Goal: Information Seeking & Learning: Learn about a topic

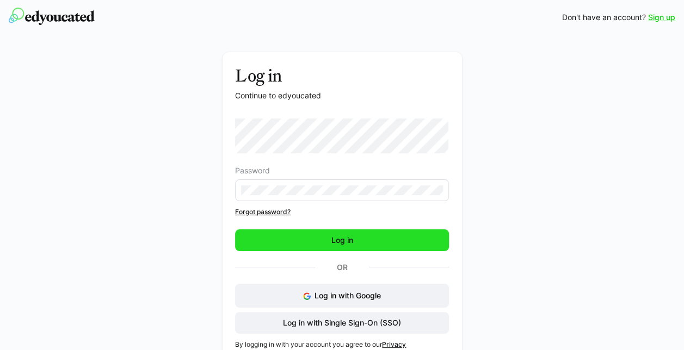
click at [375, 240] on span "Log in" at bounding box center [342, 241] width 214 height 22
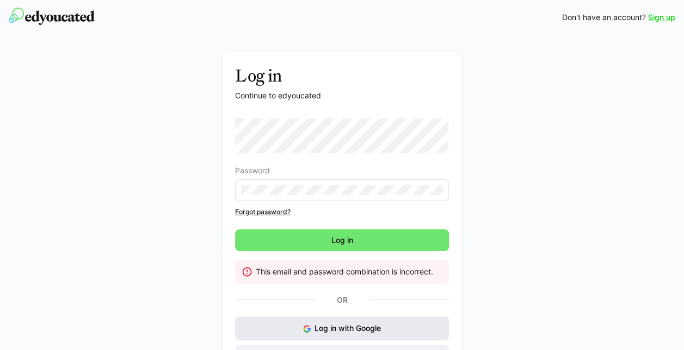
scroll to position [58, 0]
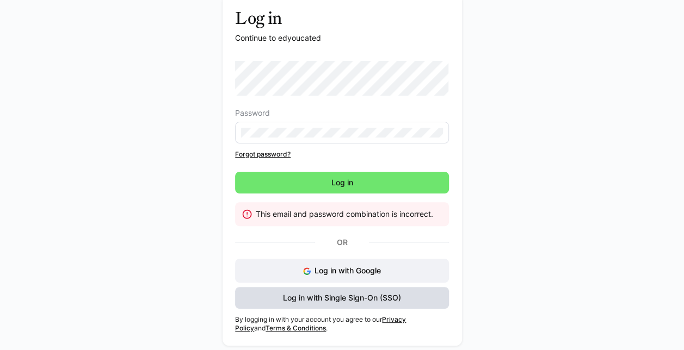
click at [372, 297] on span "Log in with Single Sign-On (SSO)" at bounding box center [341, 298] width 121 height 11
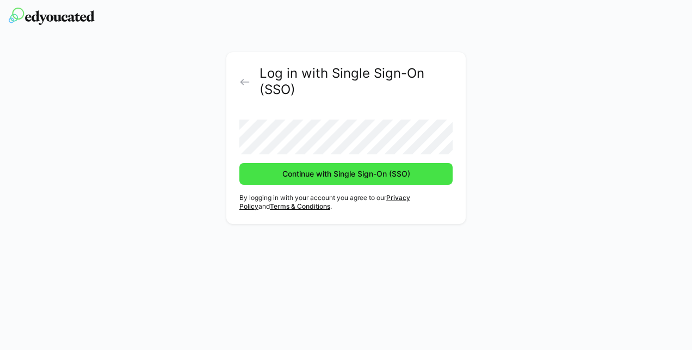
click at [320, 180] on span "Continue with Single Sign-On (SSO)" at bounding box center [345, 174] width 213 height 22
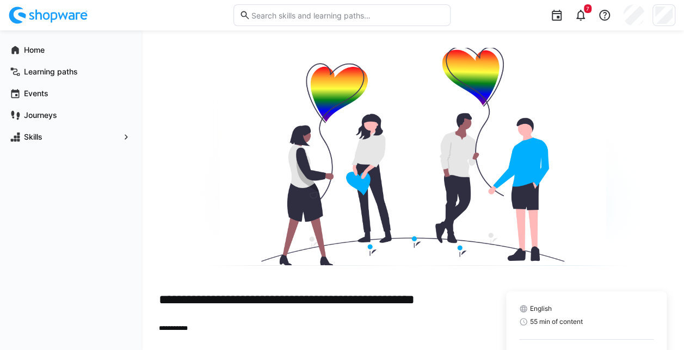
scroll to position [107, 0]
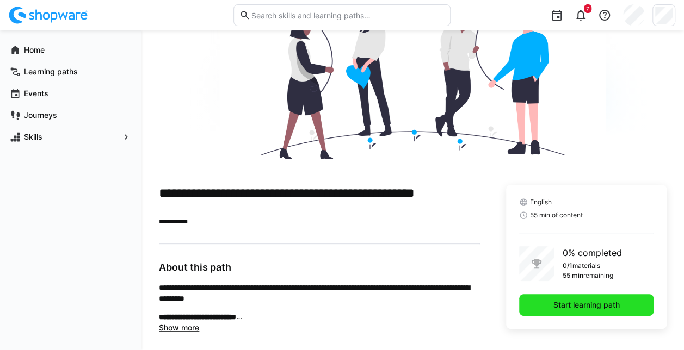
click at [570, 301] on span "Start learning path" at bounding box center [586, 305] width 70 height 11
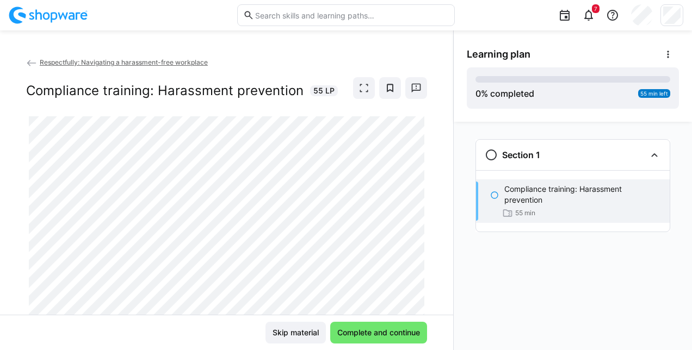
scroll to position [45, 0]
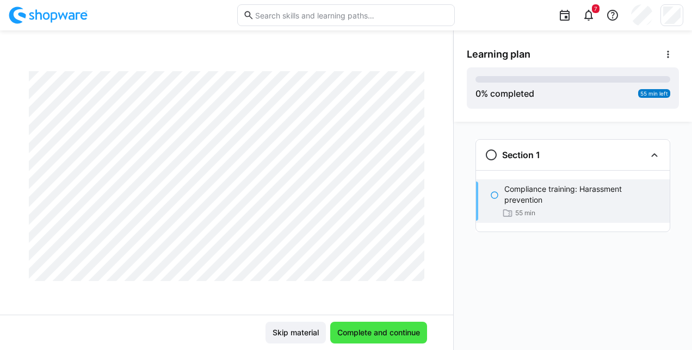
click at [358, 332] on span "Complete and continue" at bounding box center [379, 333] width 86 height 11
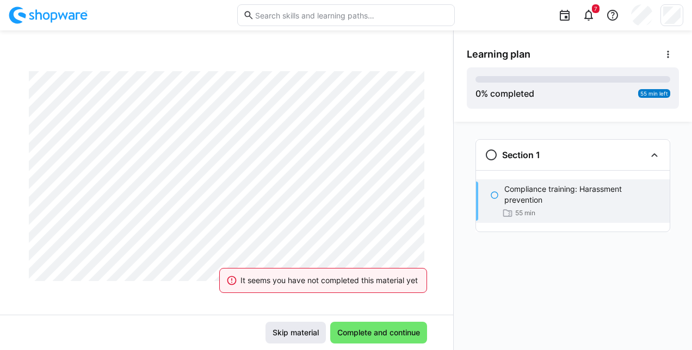
click at [293, 332] on span "Skip material" at bounding box center [296, 333] width 50 height 11
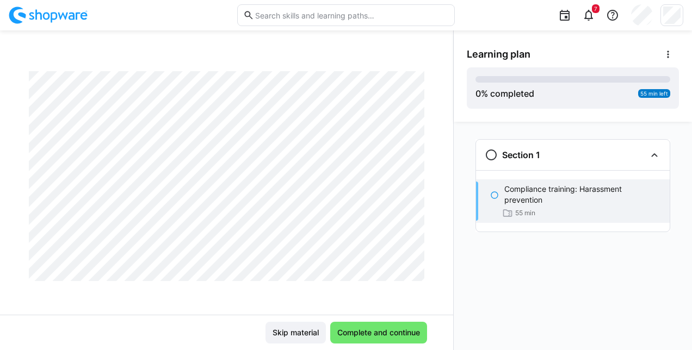
scroll to position [0, 0]
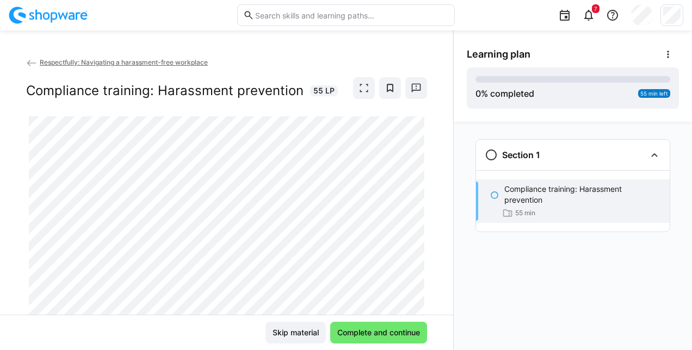
scroll to position [45, 0]
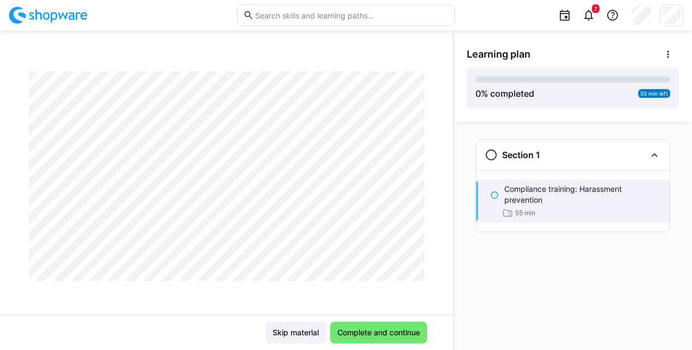
click at [594, 273] on div "Section 1 Compliance training: Harassment prevention 55 min" at bounding box center [573, 236] width 238 height 229
click at [285, 333] on span "Skip material" at bounding box center [296, 333] width 50 height 11
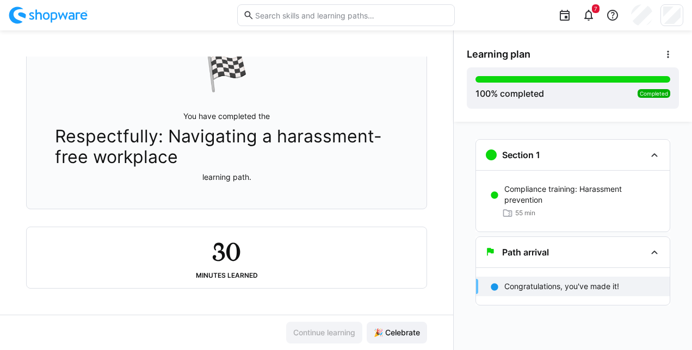
scroll to position [0, 0]
